Goal: Task Accomplishment & Management: Manage account settings

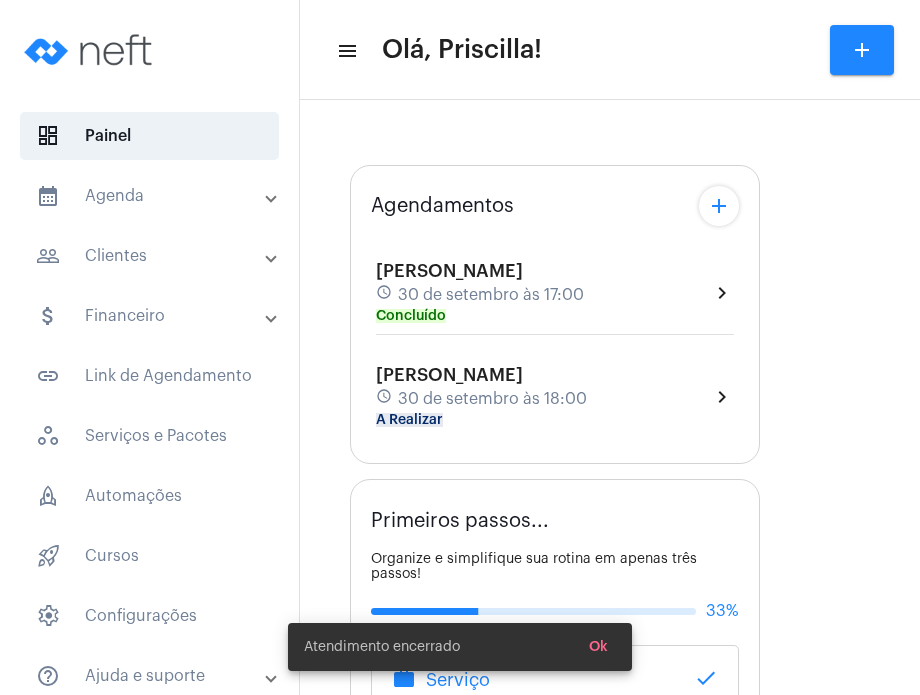
type input "[URL][DOMAIN_NAME]"
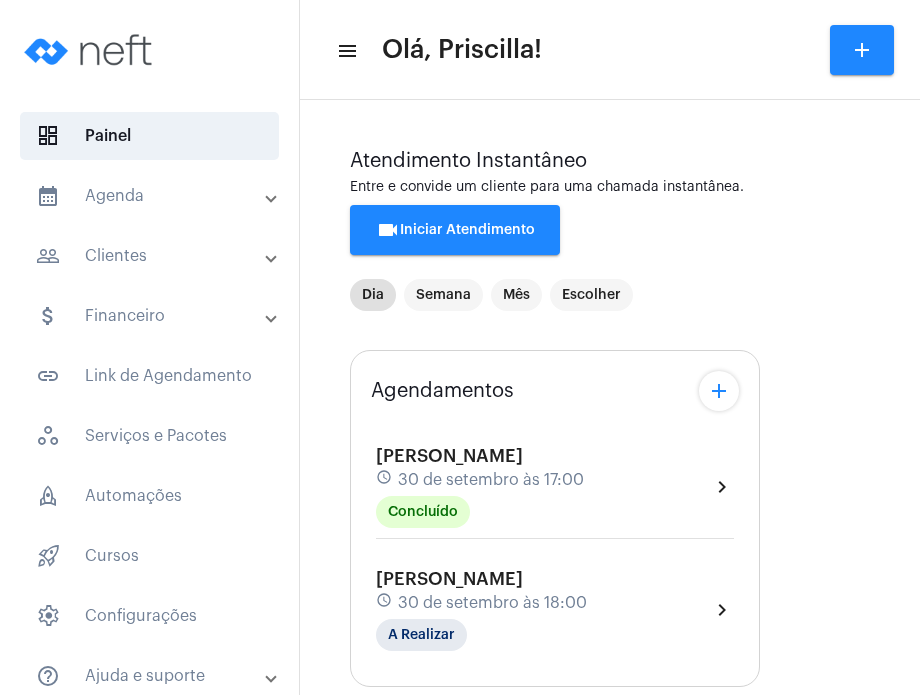
click at [208, 199] on mat-panel-title "calendar_month_outlined Agenda" at bounding box center [151, 196] width 231 height 24
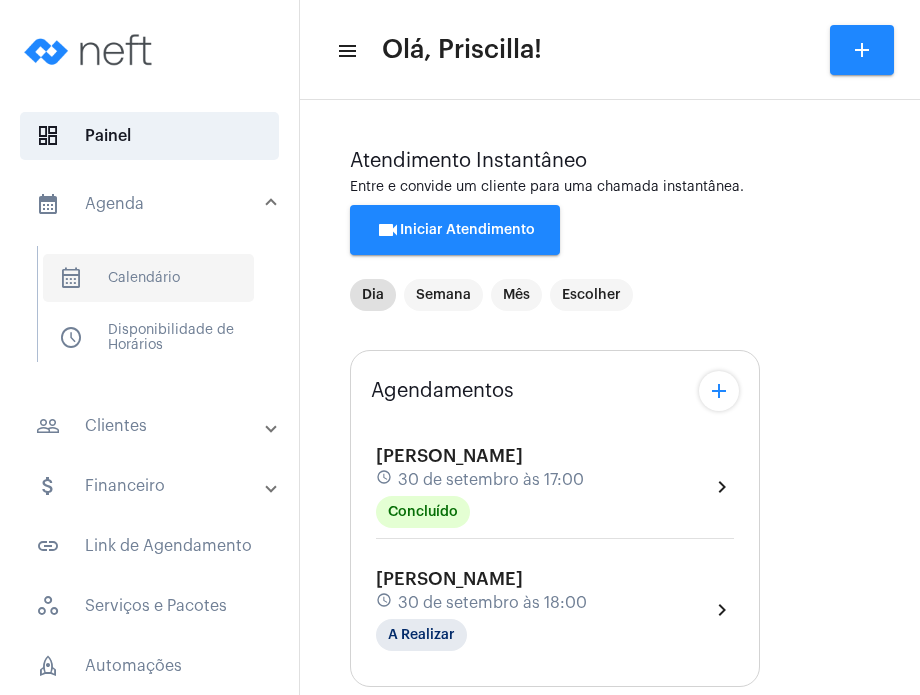
click at [197, 263] on span "calendar_month_outlined Calendário" at bounding box center [148, 278] width 211 height 48
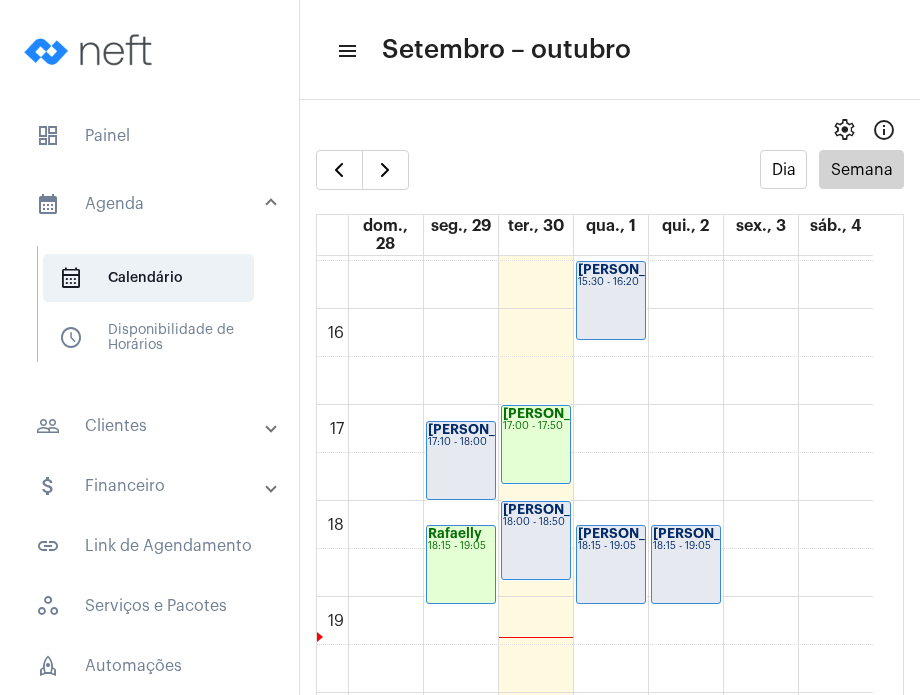
scroll to position [1470, 0]
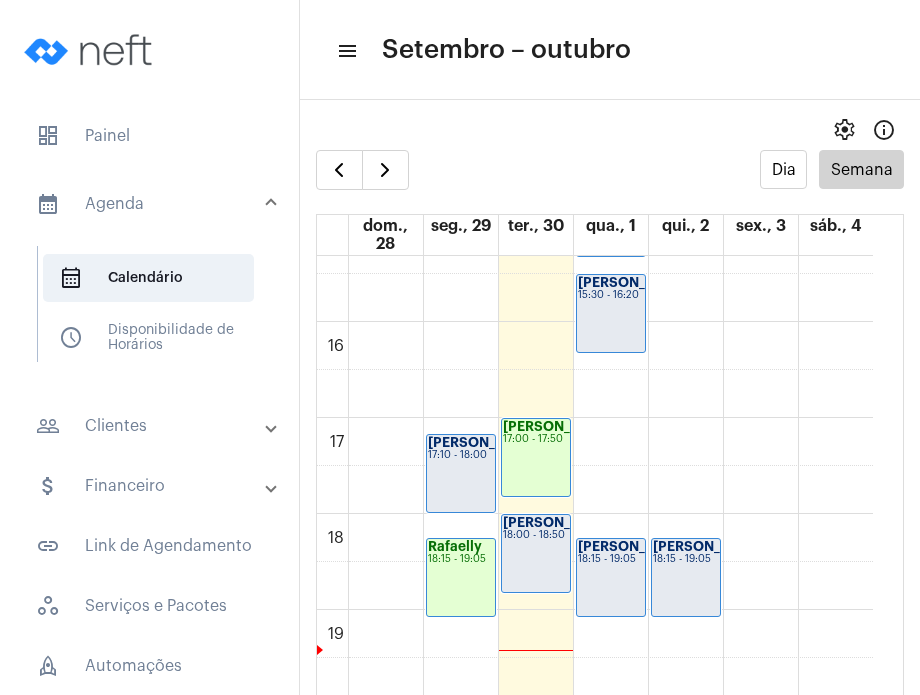
click at [599, 553] on strong "[PERSON_NAME]" at bounding box center [634, 546] width 112 height 13
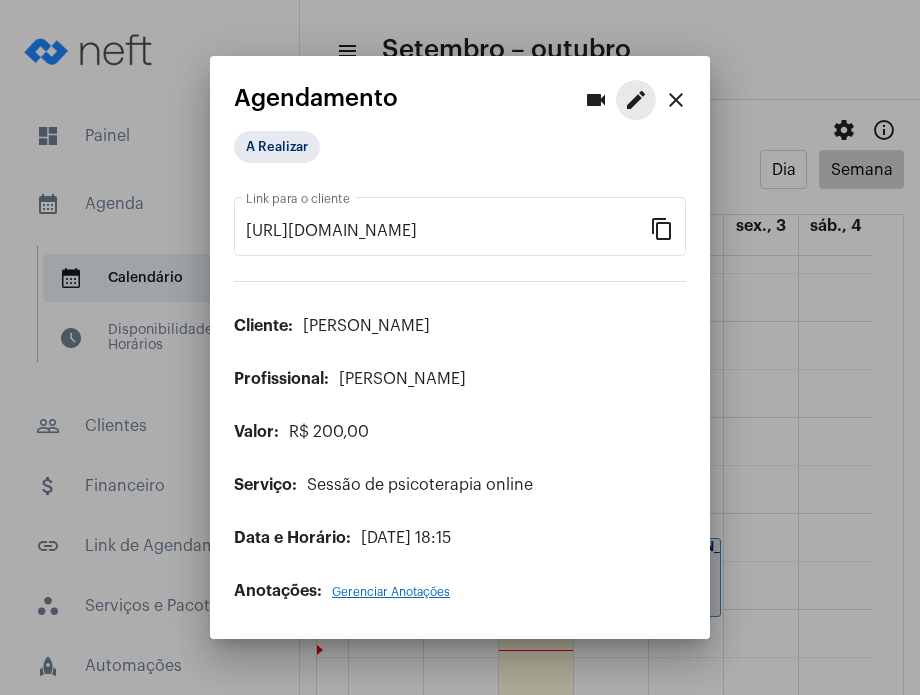
click at [627, 93] on mat-icon "edit" at bounding box center [636, 100] width 24 height 24
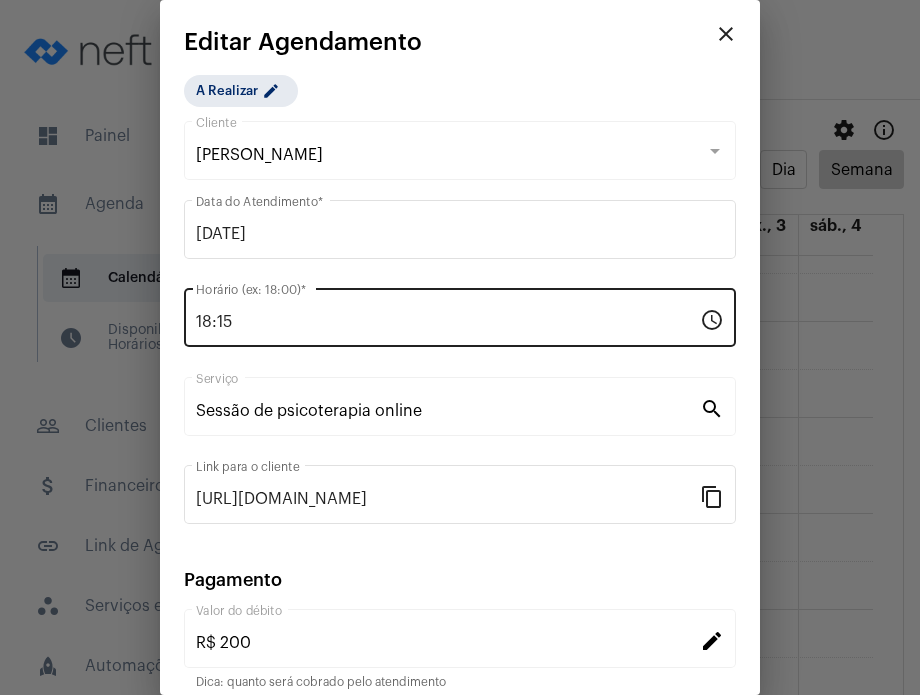
click at [545, 303] on div "18:15 Horário (ex: 18:00) *" at bounding box center [448, 315] width 504 height 63
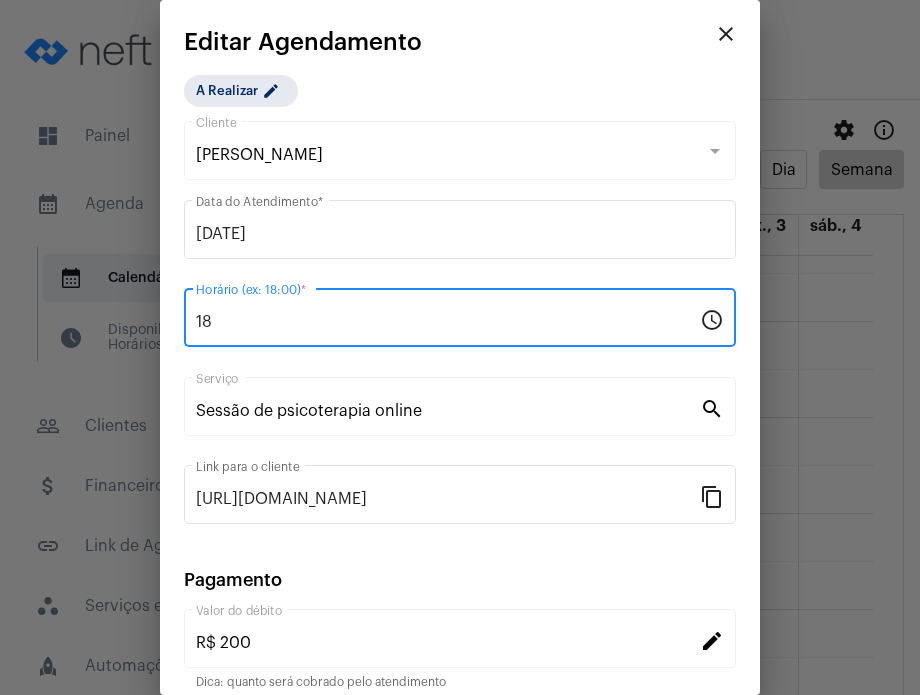
type input "1"
type input "10:00"
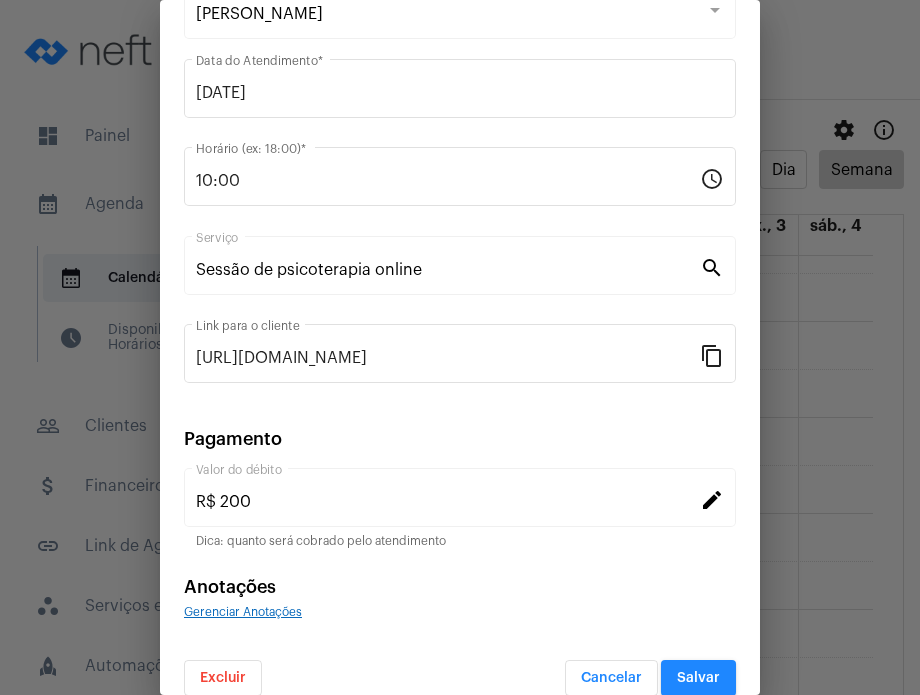
scroll to position [163, 0]
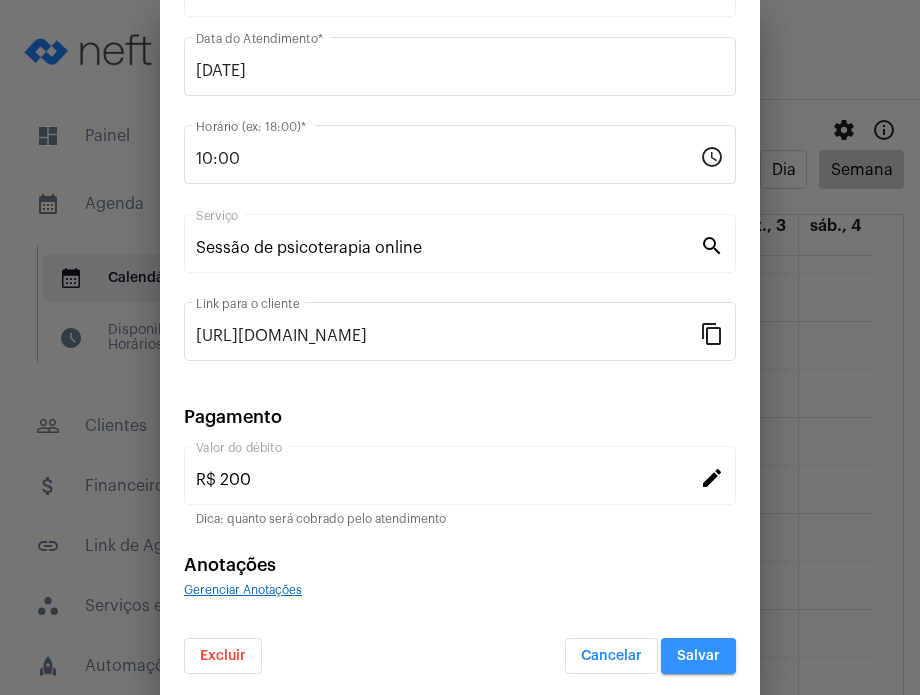
click at [679, 663] on button "Salvar" at bounding box center [698, 656] width 75 height 36
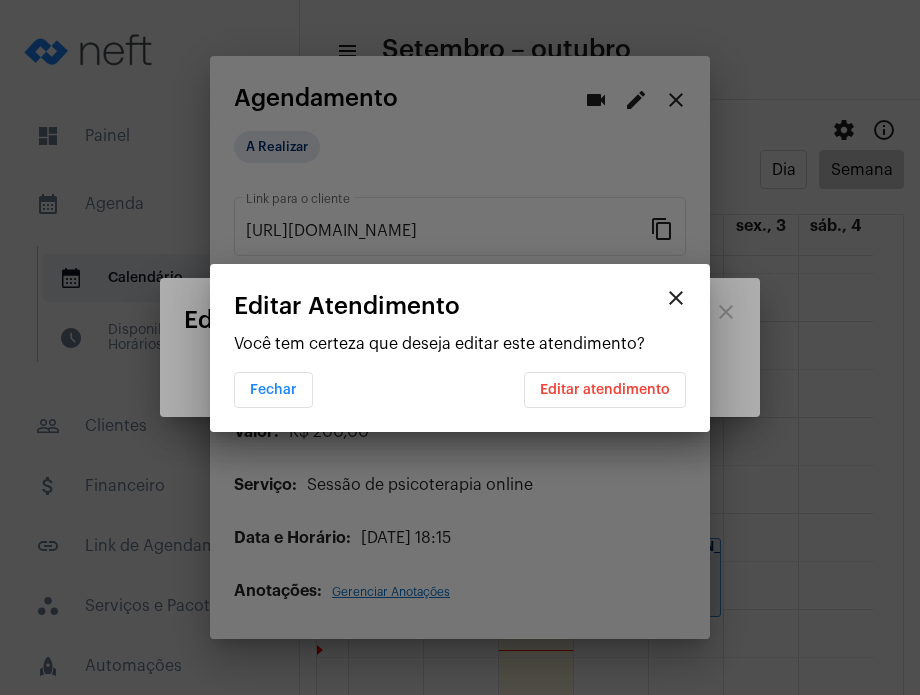
scroll to position [0, 0]
click at [612, 398] on button "Editar atendimento" at bounding box center [605, 390] width 162 height 36
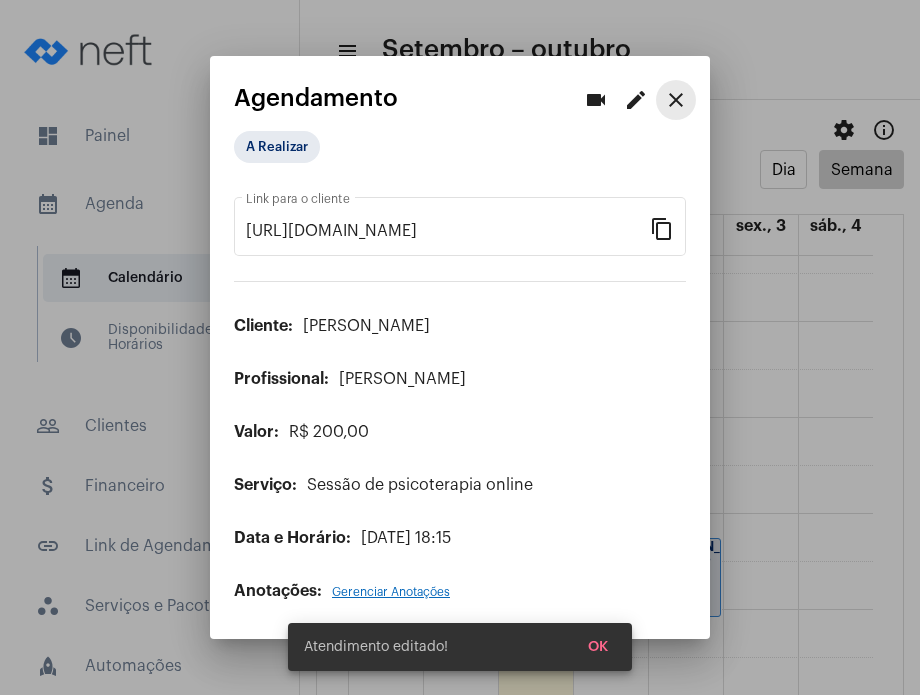
click at [688, 103] on button "close" at bounding box center [676, 100] width 40 height 40
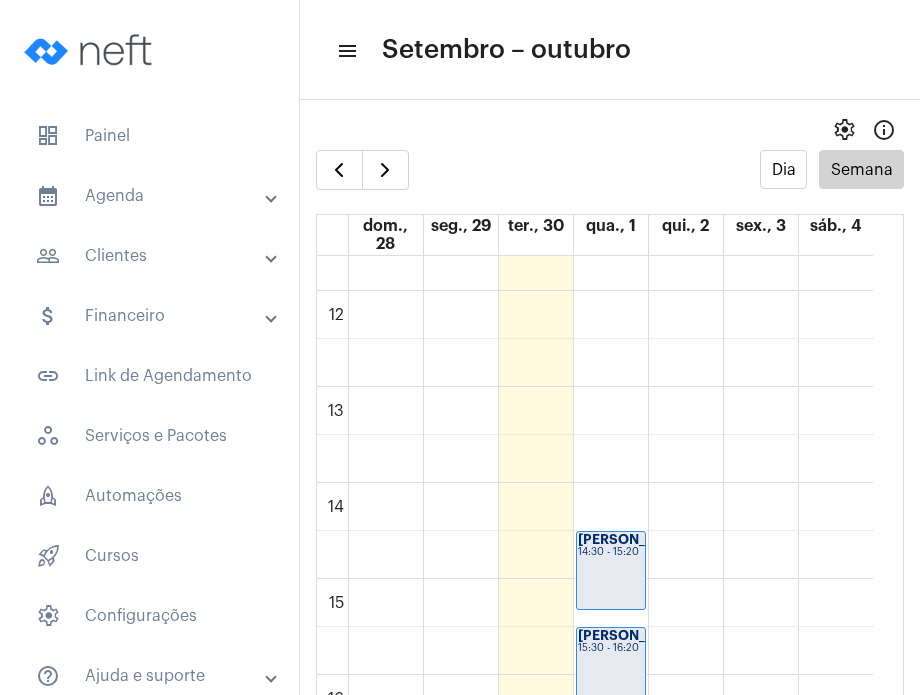
scroll to position [1146, 0]
